Goal: Navigation & Orientation: Understand site structure

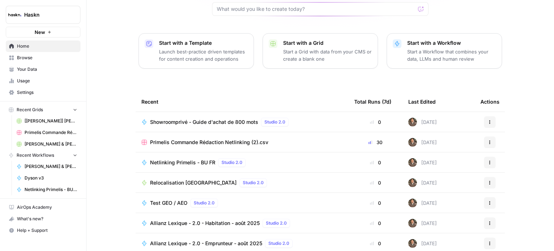
scroll to position [81, 0]
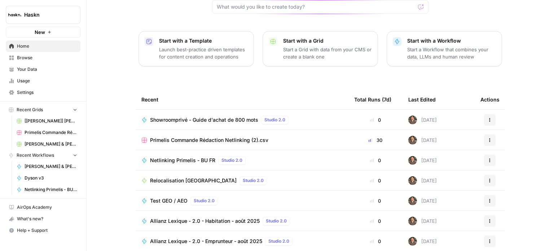
click at [49, 56] on span "Browse" at bounding box center [47, 58] width 60 height 6
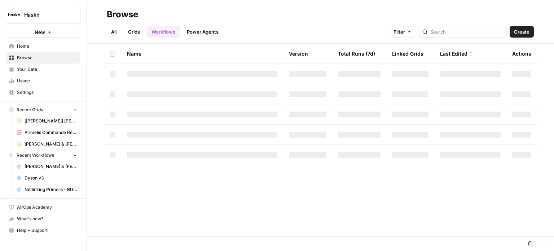
click at [52, 70] on span "Your Data" at bounding box center [47, 69] width 60 height 6
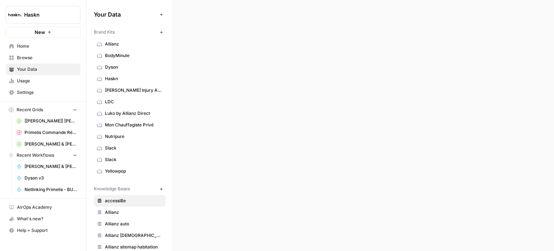
click at [56, 79] on span "Usage" at bounding box center [47, 81] width 60 height 6
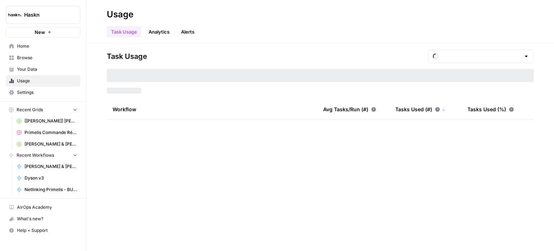
type input "August Tasks"
click at [156, 30] on link "Analytics" at bounding box center [159, 32] width 30 height 12
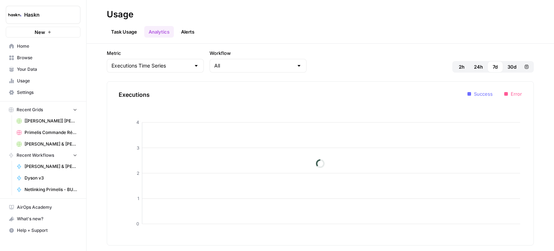
click at [192, 30] on link "Alerts" at bounding box center [188, 32] width 22 height 12
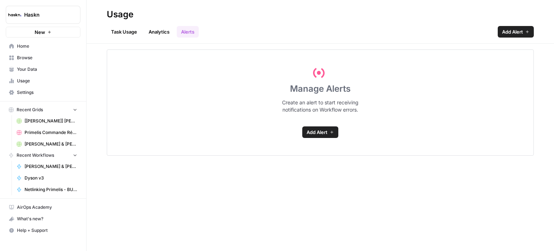
click at [114, 32] on link "Task Usage" at bounding box center [124, 32] width 35 height 12
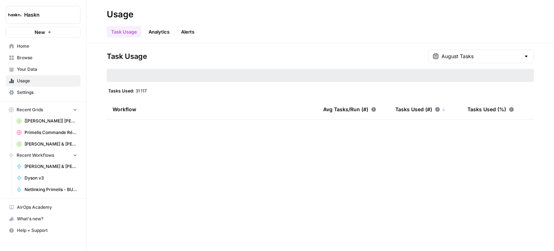
click at [47, 91] on span "Settings" at bounding box center [47, 92] width 60 height 6
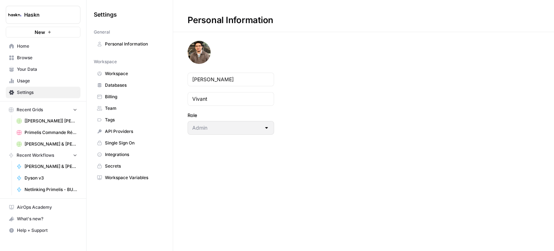
click at [129, 98] on span "Billing" at bounding box center [133, 96] width 57 height 6
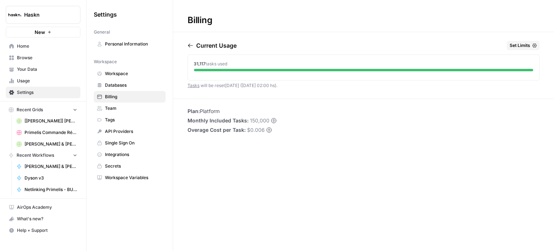
click at [58, 62] on link "Browse" at bounding box center [43, 58] width 75 height 12
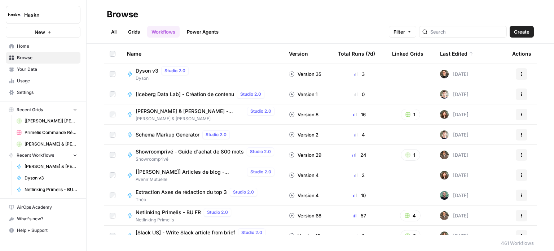
click at [57, 69] on span "Your Data" at bounding box center [47, 69] width 60 height 6
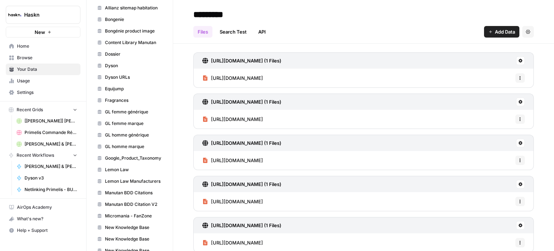
scroll to position [339, 0]
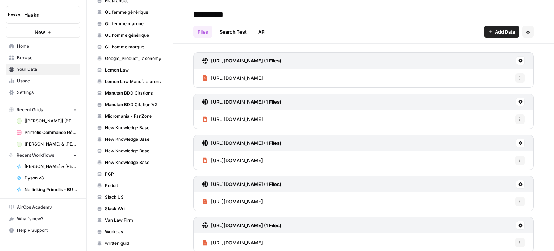
click at [34, 76] on link "Usage" at bounding box center [43, 81] width 75 height 12
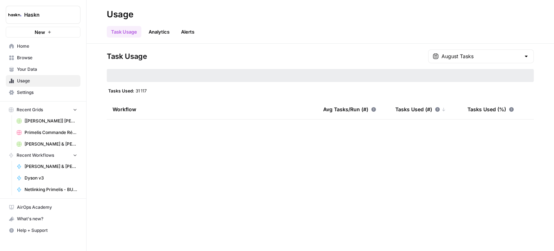
click at [38, 62] on link "Browse" at bounding box center [43, 58] width 75 height 12
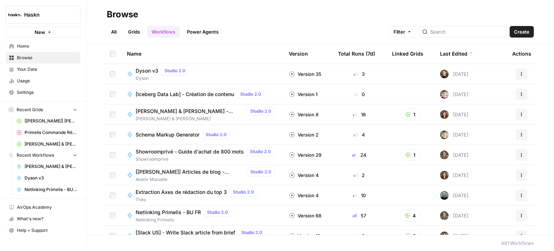
click at [26, 71] on span "Your Data" at bounding box center [47, 69] width 60 height 6
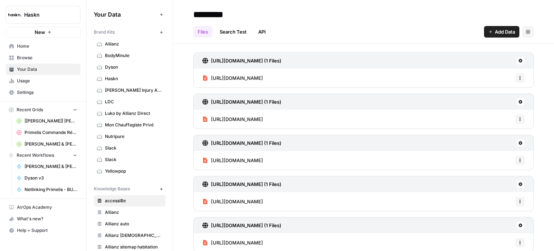
click at [26, 83] on span "Usage" at bounding box center [47, 81] width 60 height 6
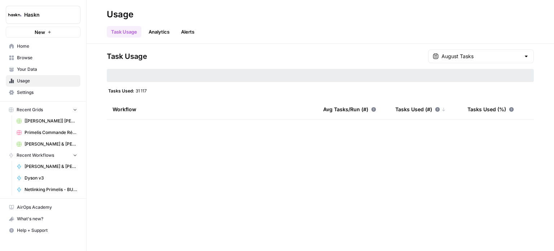
click at [26, 62] on link "Browse" at bounding box center [43, 58] width 75 height 12
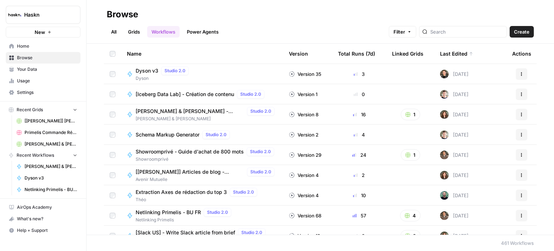
scroll to position [72, 0]
